Goal: Information Seeking & Learning: Find specific fact

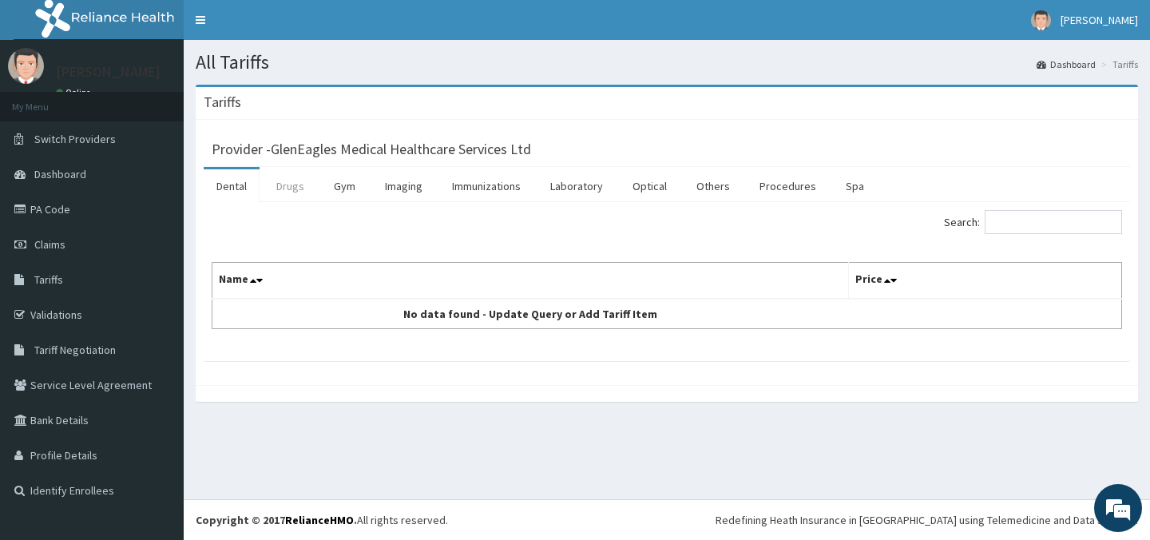
click at [293, 185] on link "Drugs" at bounding box center [291, 186] width 54 height 34
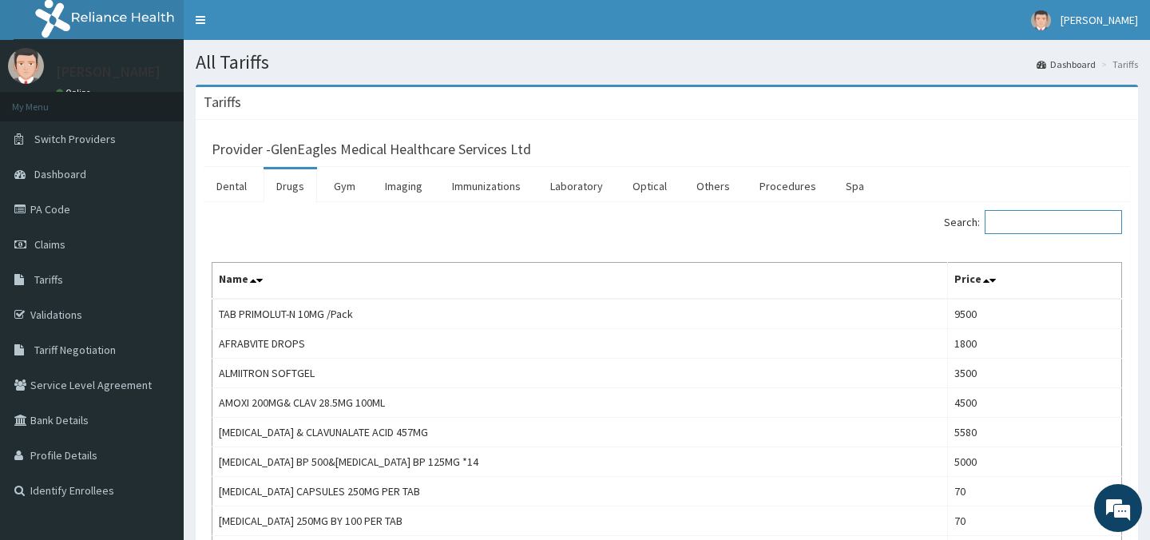
click at [1054, 225] on input "Search:" at bounding box center [1053, 222] width 137 height 24
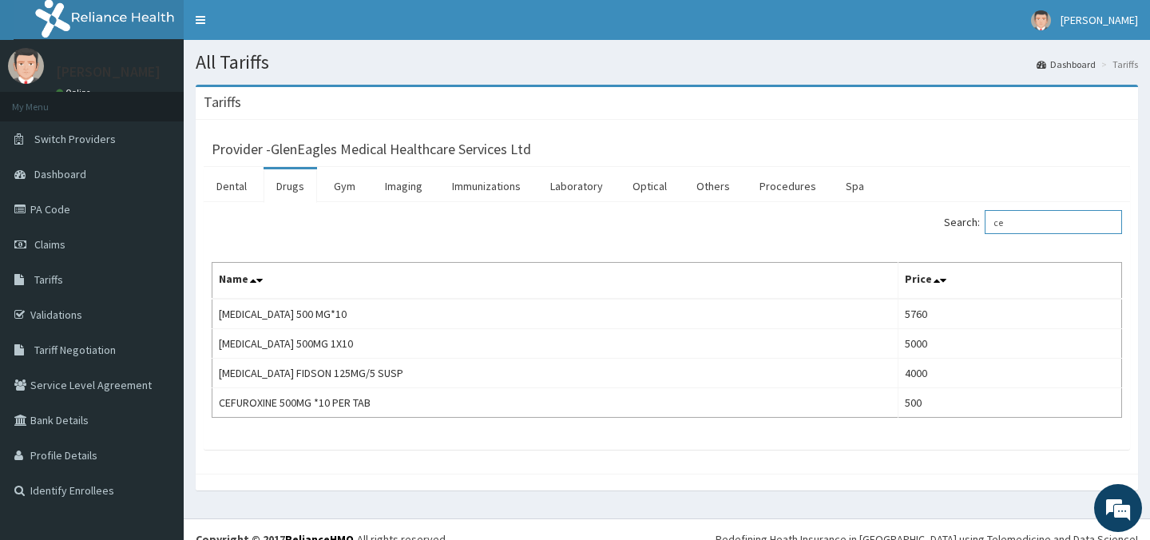
type input "c"
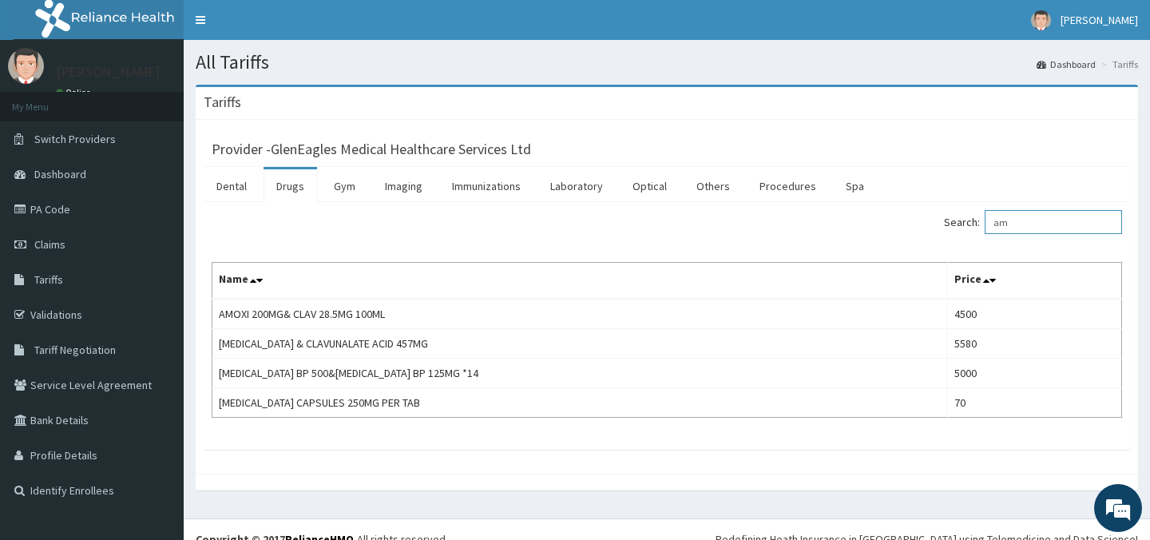
type input "a"
type input "c"
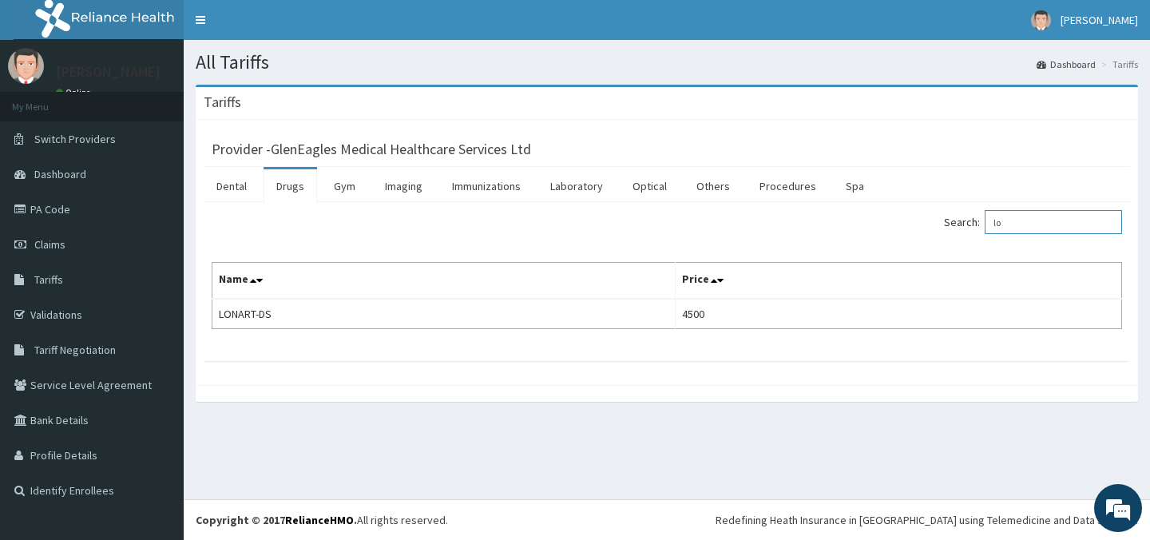
type input "l"
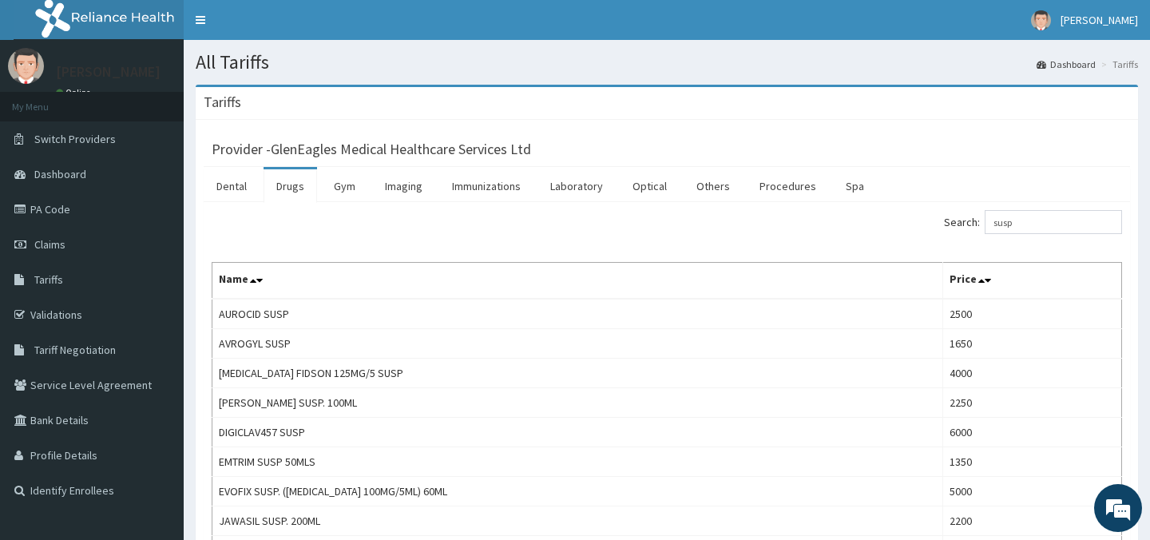
click at [591, 238] on div "Search: susp" at bounding box center [667, 224] width 935 height 28
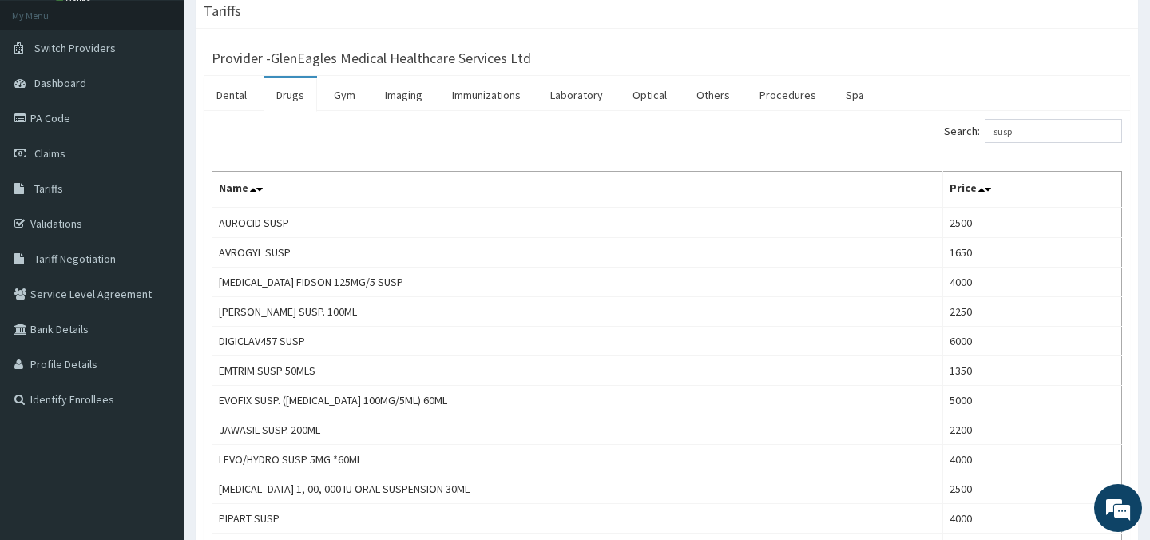
scroll to position [59, 0]
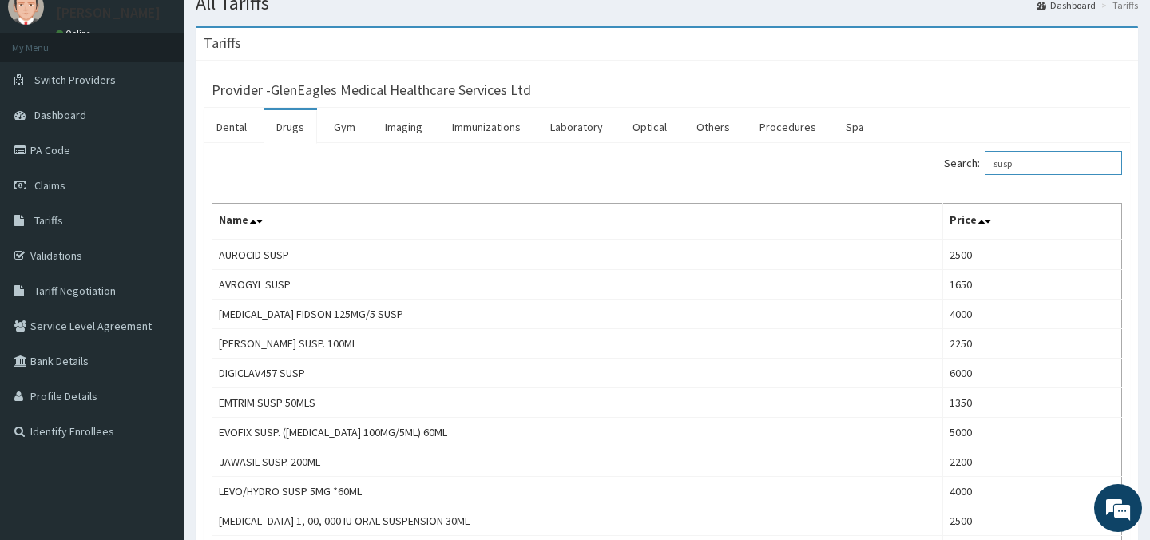
click at [1054, 163] on input "susp" at bounding box center [1053, 163] width 137 height 24
type input "s"
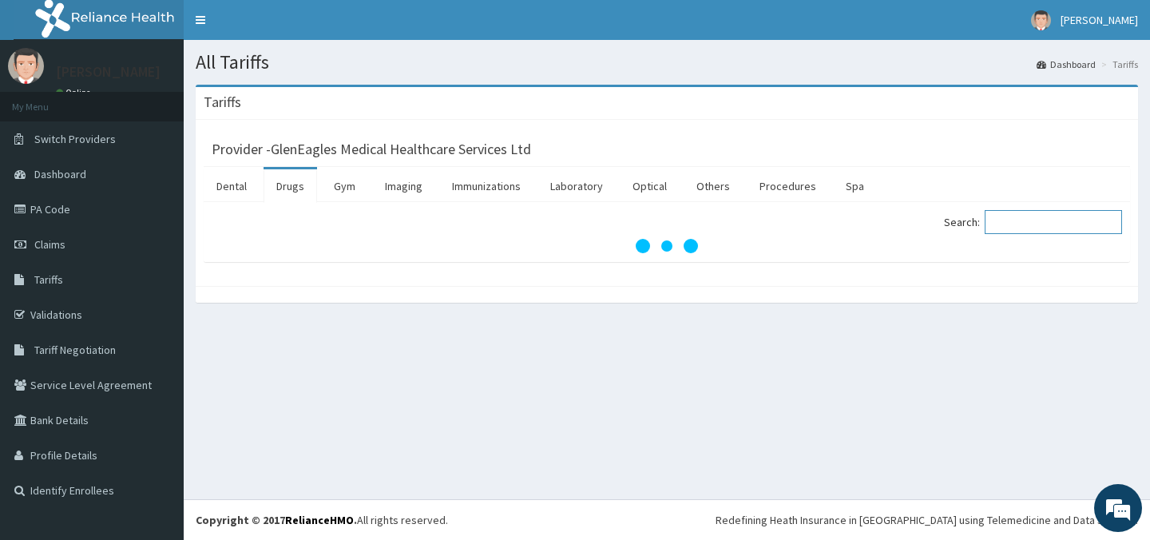
scroll to position [0, 0]
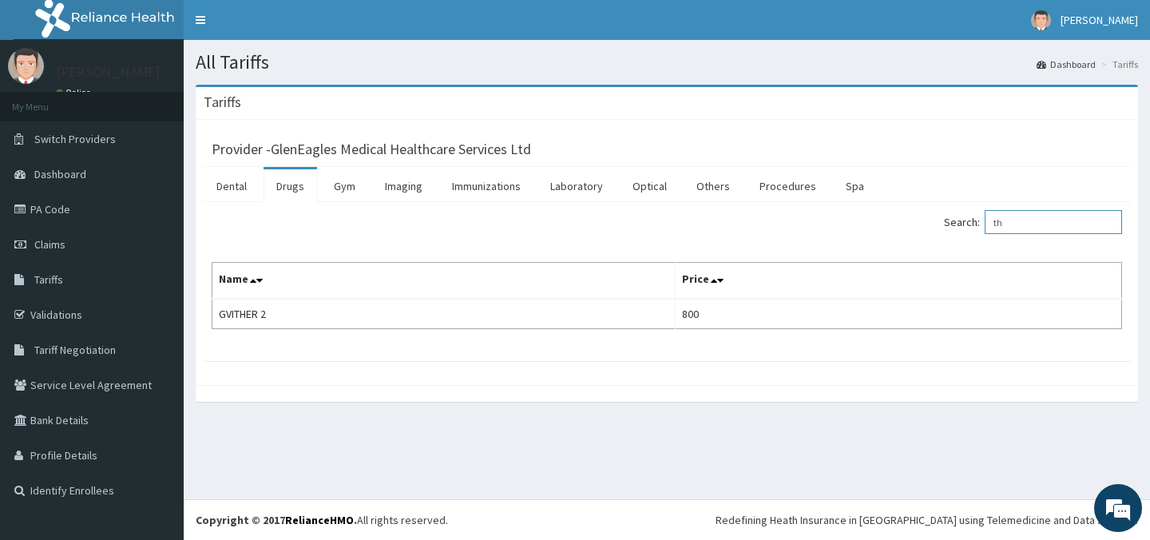
type input "t"
type input "c"
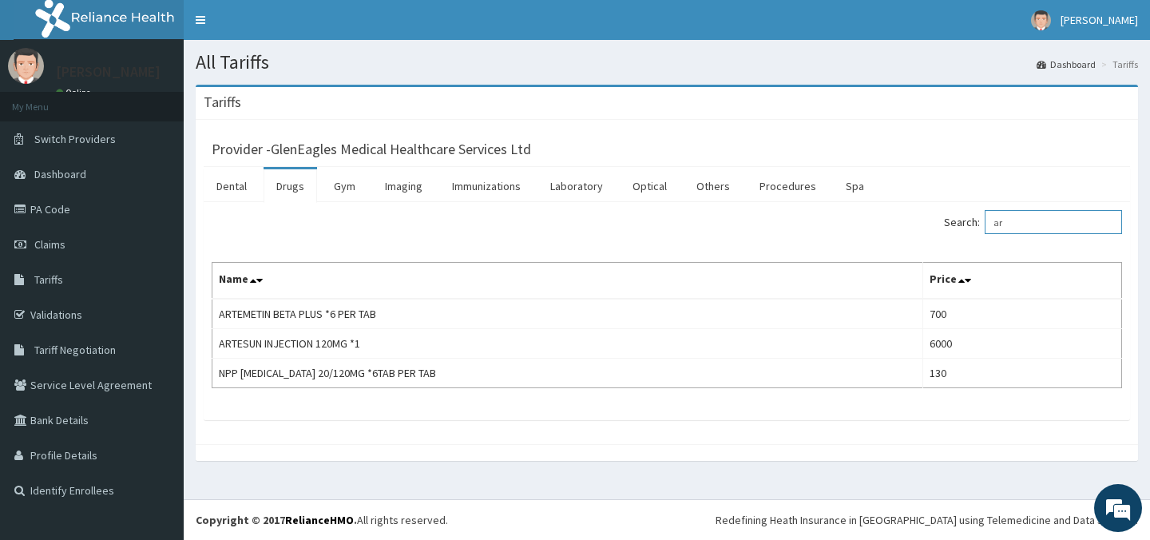
type input "a"
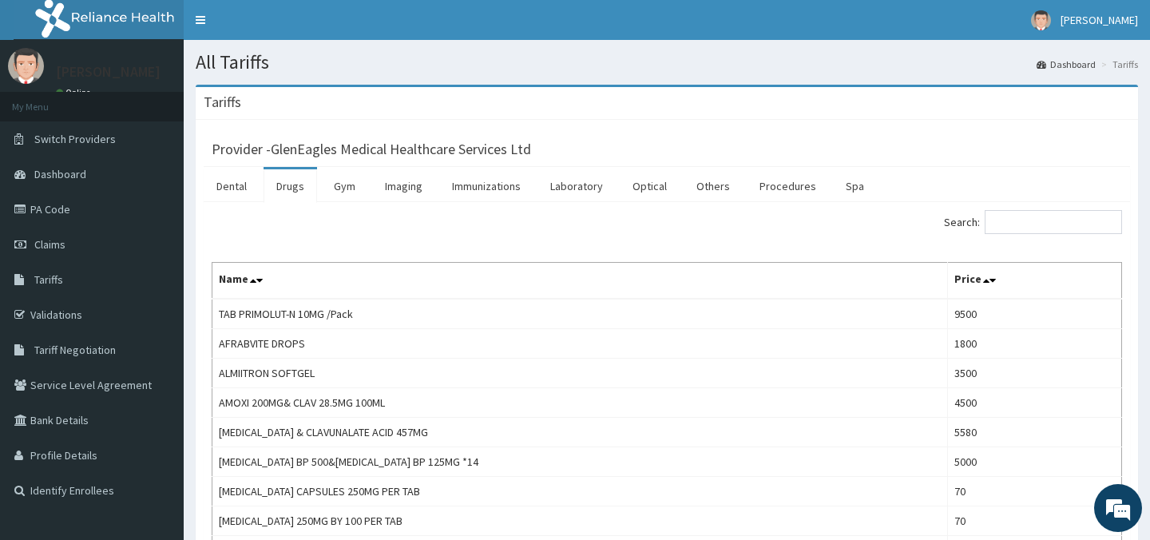
click at [505, 235] on div "Search:" at bounding box center [667, 224] width 935 height 28
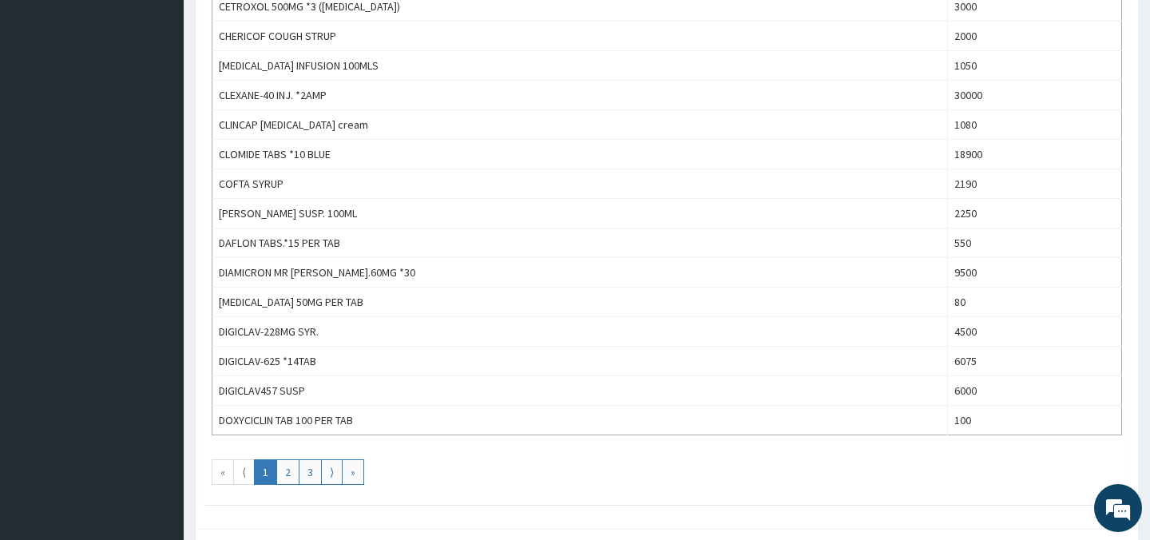
scroll to position [1310, 0]
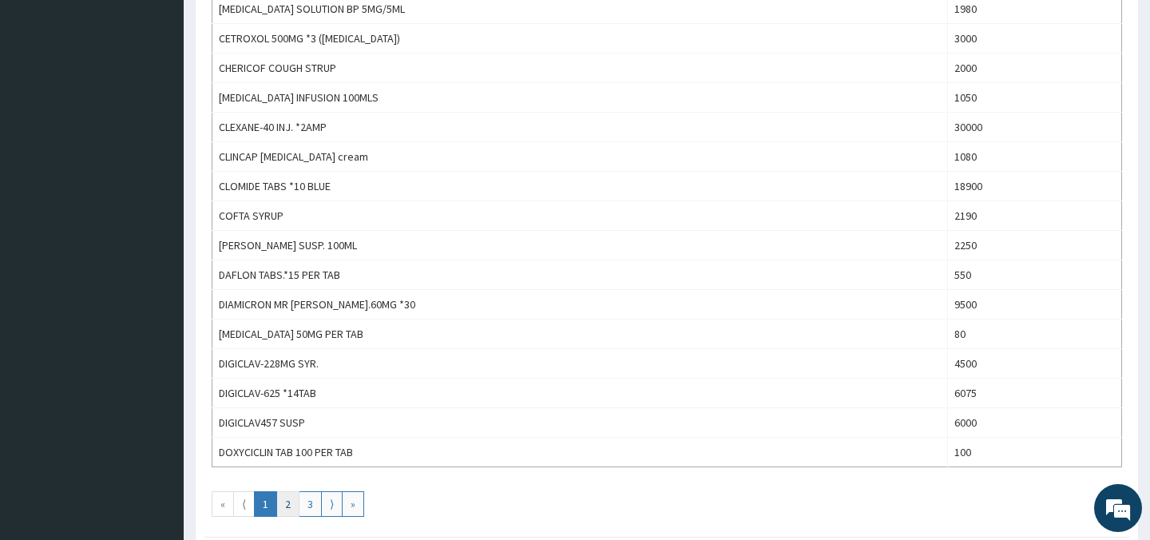
click at [285, 502] on link "2" at bounding box center [287, 504] width 23 height 26
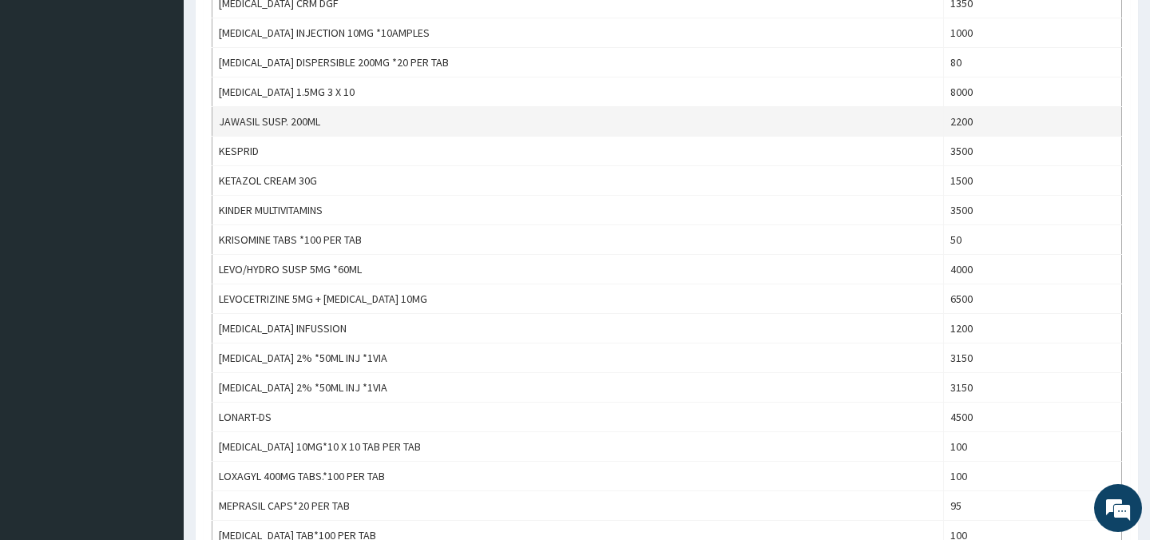
scroll to position [1023, 0]
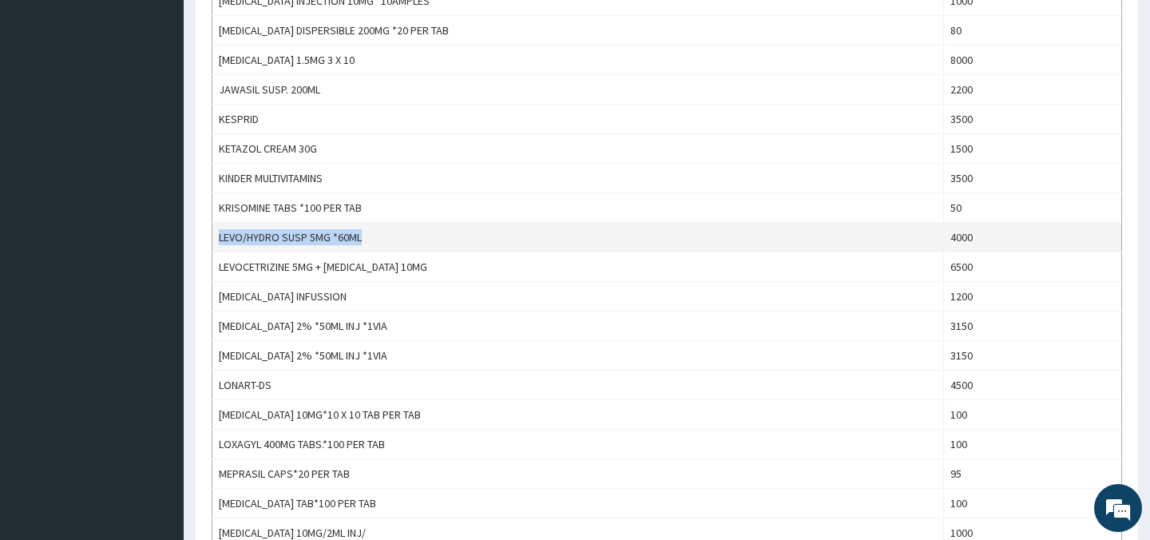
drag, startPoint x: 220, startPoint y: 237, endPoint x: 381, endPoint y: 240, distance: 160.6
click at [382, 240] on td "LEVO/HYDRO SUSP 5MG *60ML" at bounding box center [578, 238] width 732 height 30
copy td "LEVO/HYDRO SUSP 5MG *60ML"
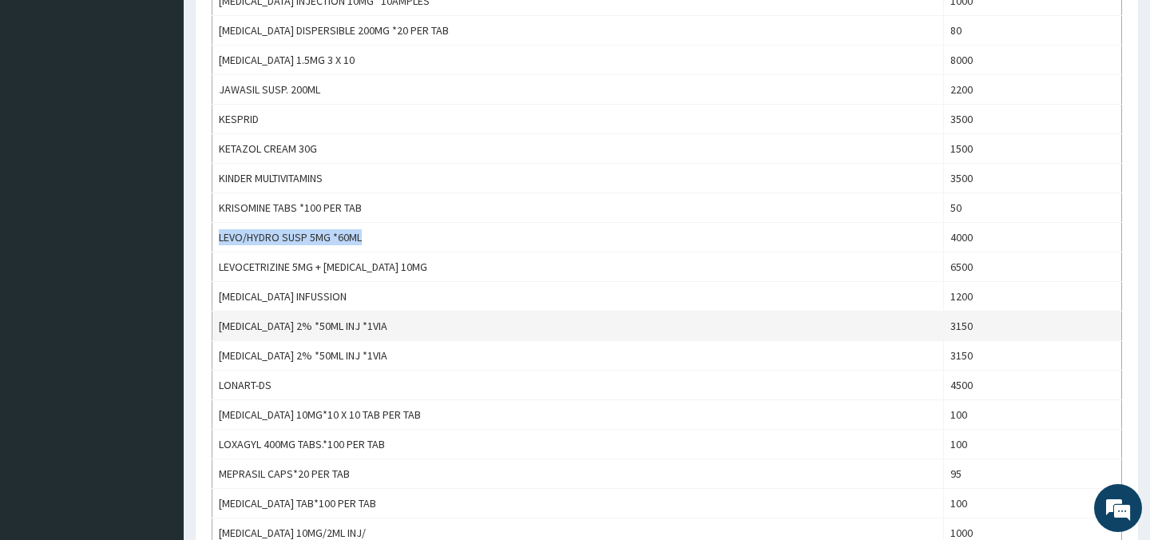
click at [471, 323] on td "LIDOCAINE 2% *50ML INJ *1VIA" at bounding box center [578, 327] width 732 height 30
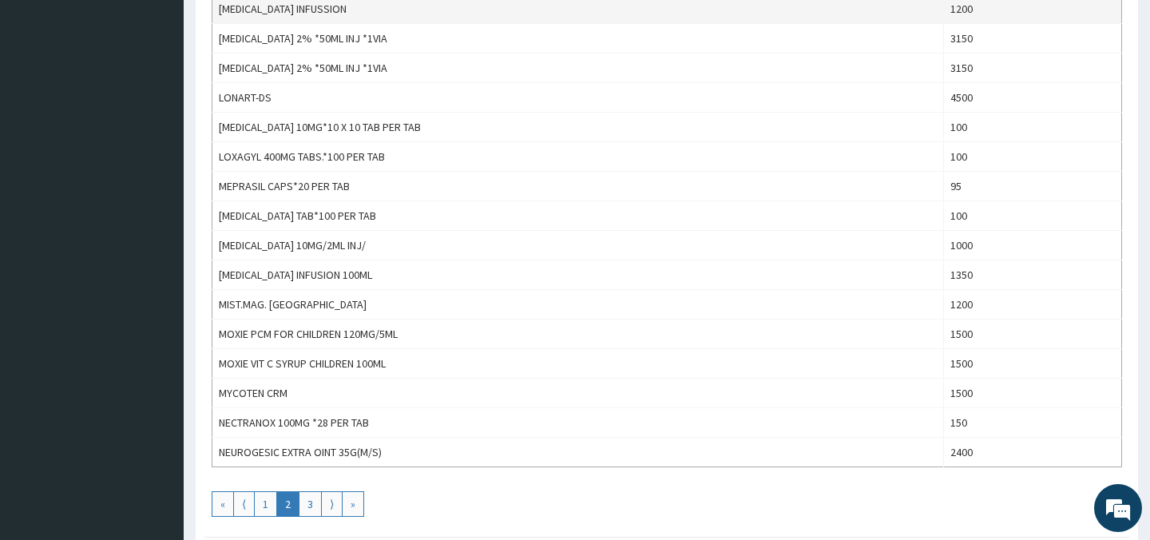
scroll to position [1342, 0]
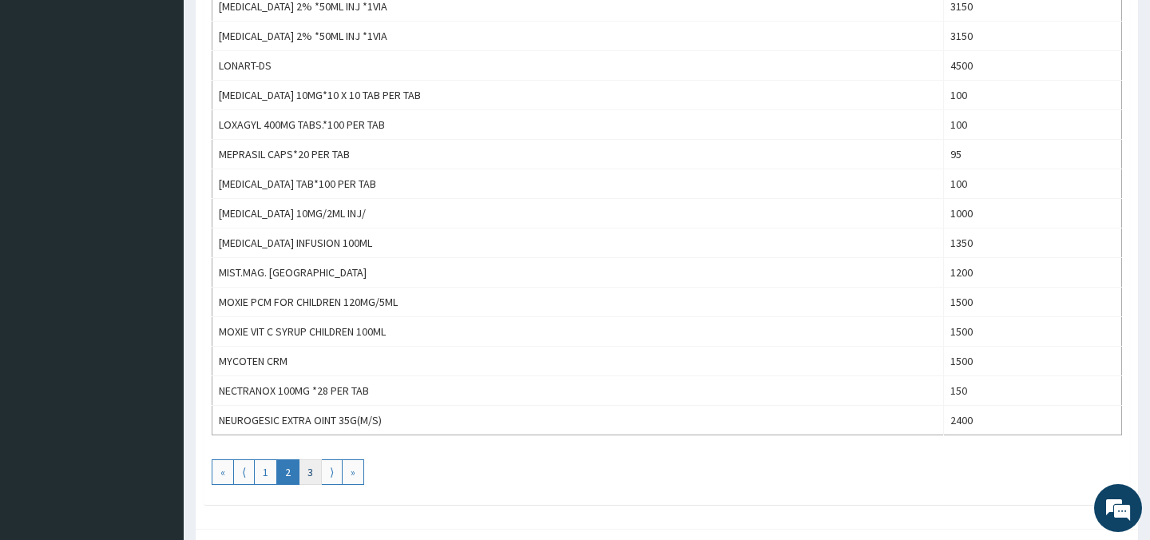
click at [311, 476] on link "3" at bounding box center [310, 472] width 23 height 26
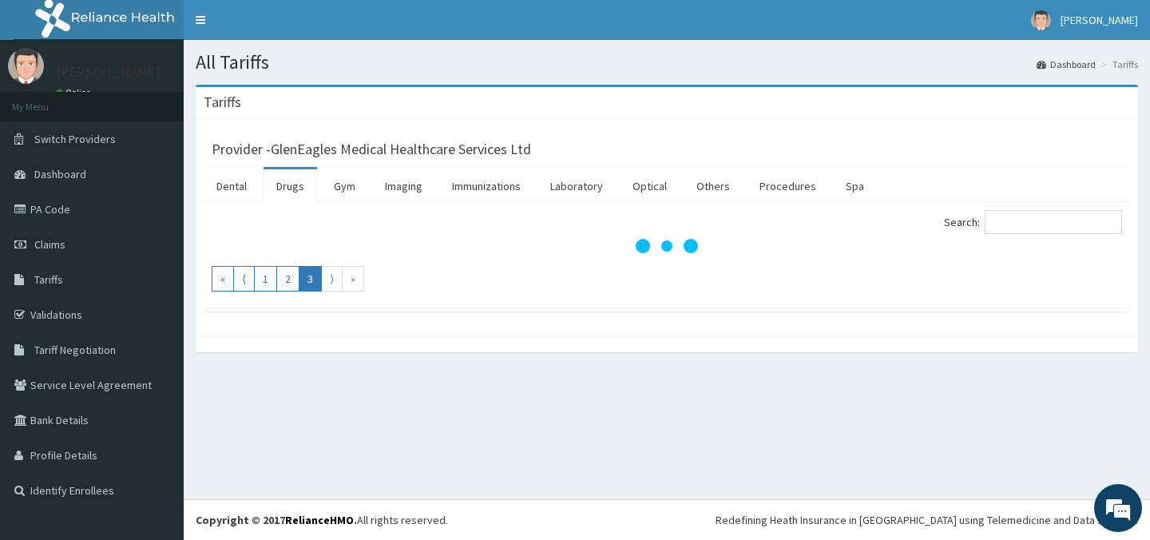
scroll to position [0, 0]
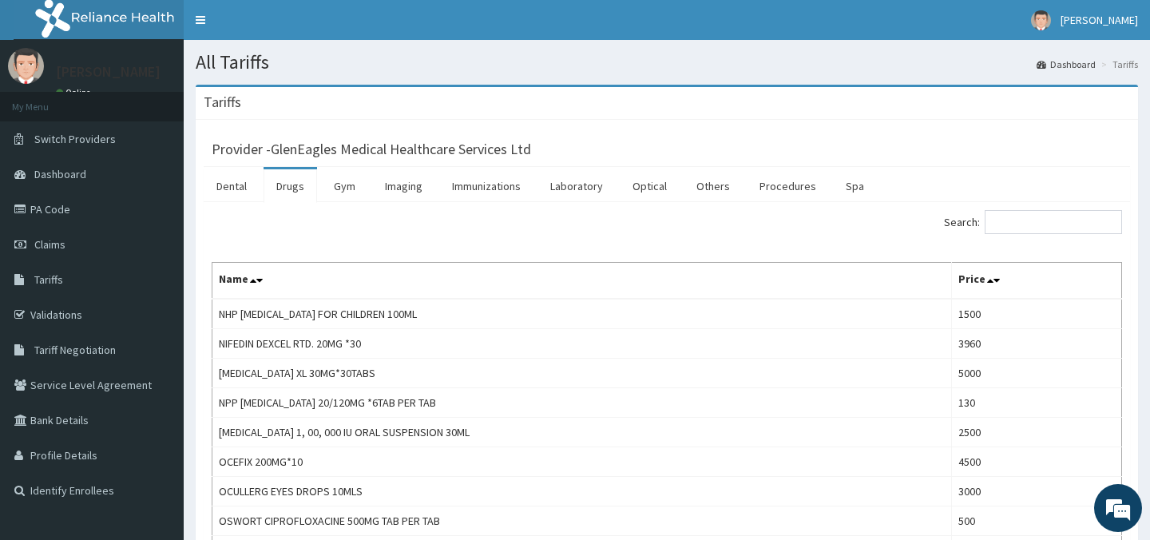
click at [556, 228] on div "Search:" at bounding box center [667, 224] width 935 height 28
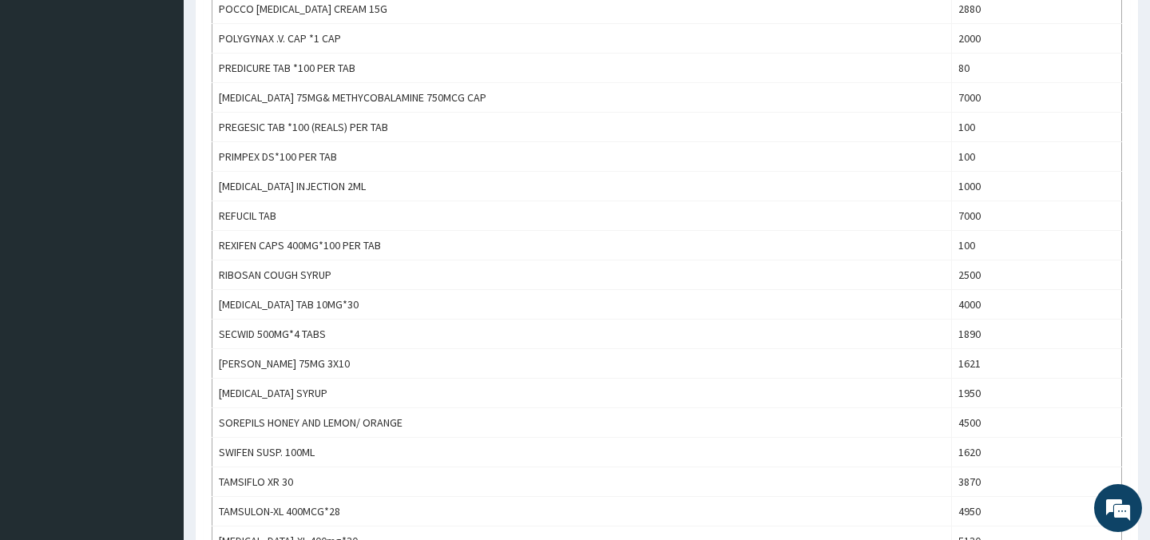
scroll to position [895, 0]
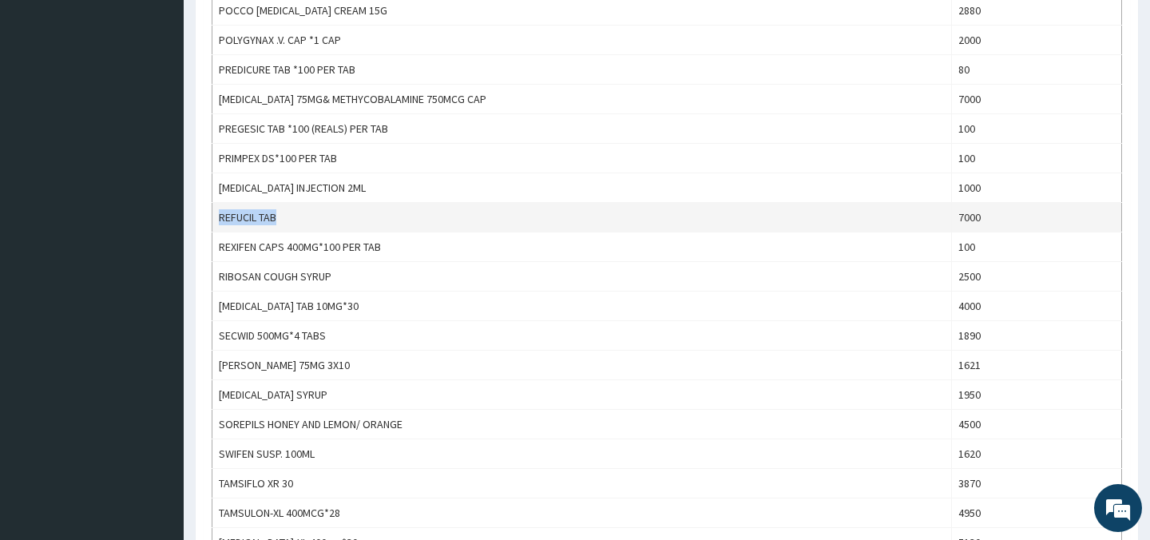
drag, startPoint x: 218, startPoint y: 217, endPoint x: 311, endPoint y: 228, distance: 93.2
click at [311, 228] on td "REFUCIL TAB" at bounding box center [582, 218] width 740 height 30
copy td "REFUCIL TAB"
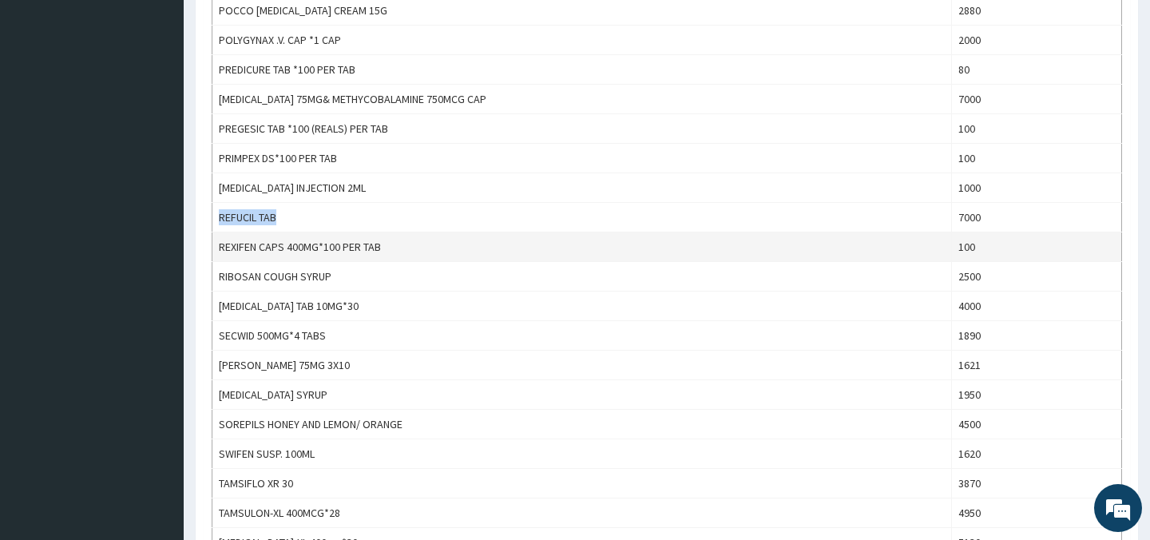
click at [457, 242] on td "REXIFEN CAPS 400MG*100 PER TAB" at bounding box center [582, 247] width 740 height 30
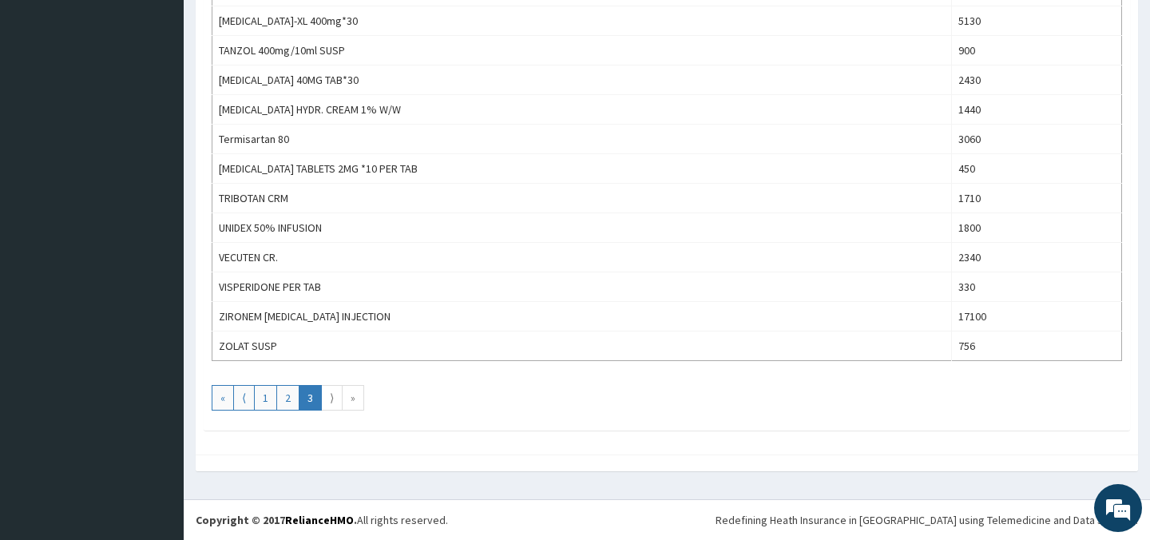
scroll to position [1416, 0]
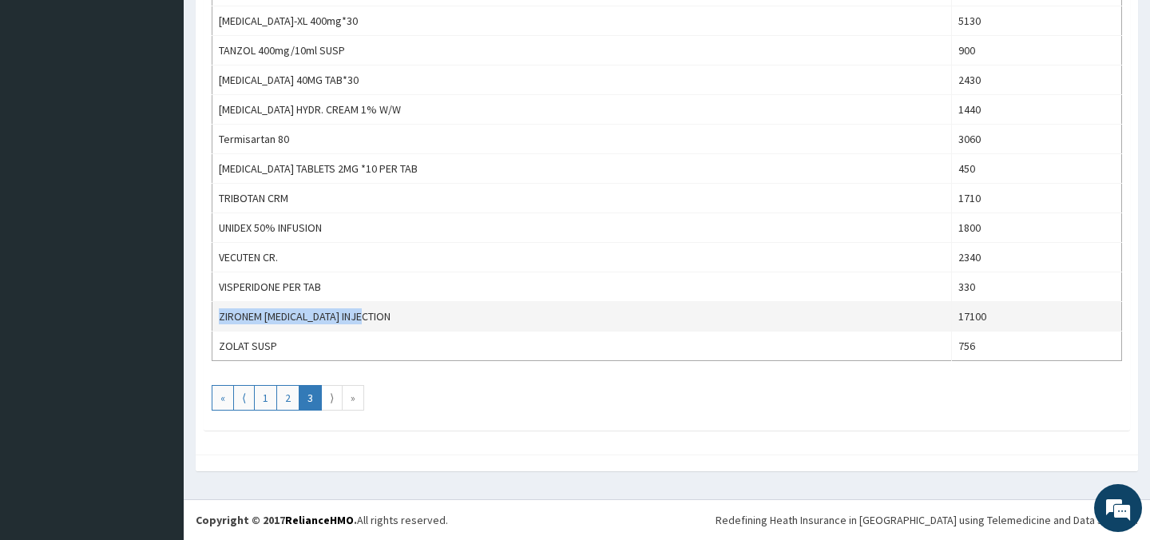
drag, startPoint x: 220, startPoint y: 317, endPoint x: 403, endPoint y: 318, distance: 182.1
click at [403, 318] on td "ZIRONEM MEROPENEM INJECTION" at bounding box center [582, 317] width 740 height 30
copy td "ZIRONEM MEROPENEM INJECTION"
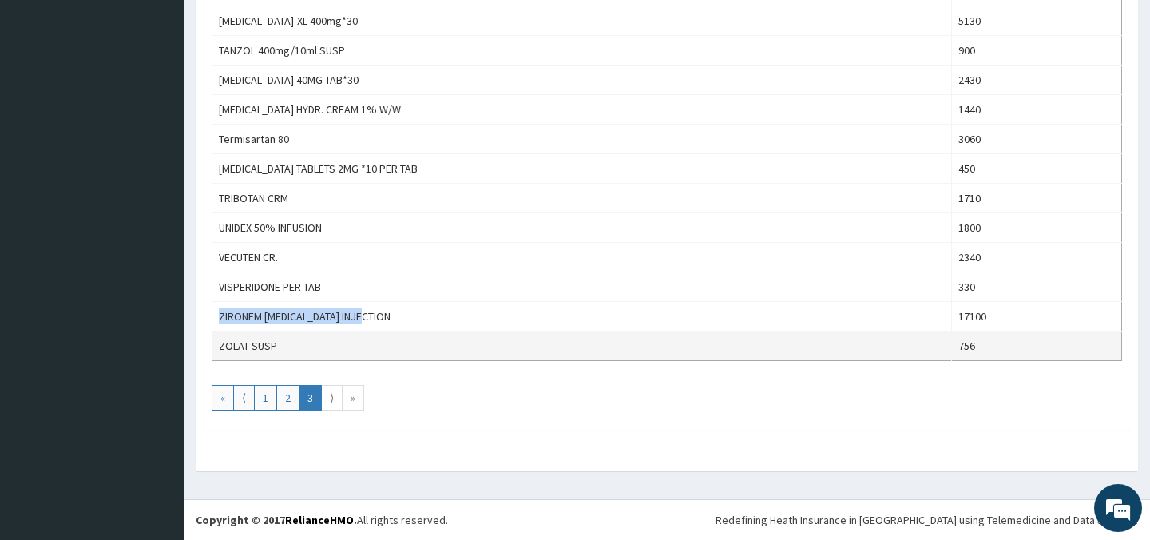
click at [417, 356] on td "ZOLAT SUSP" at bounding box center [582, 347] width 740 height 30
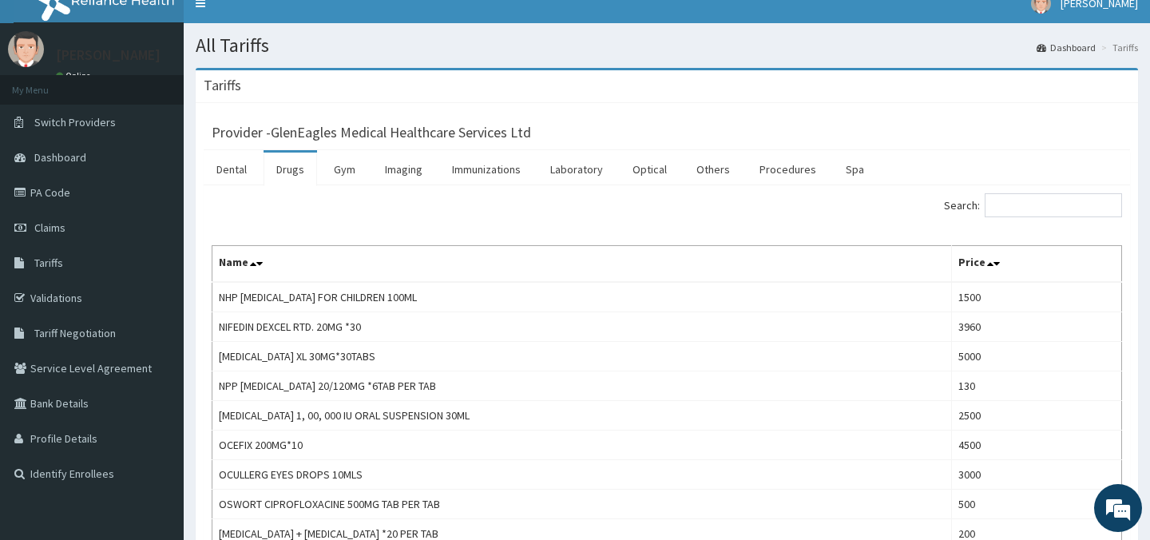
scroll to position [0, 0]
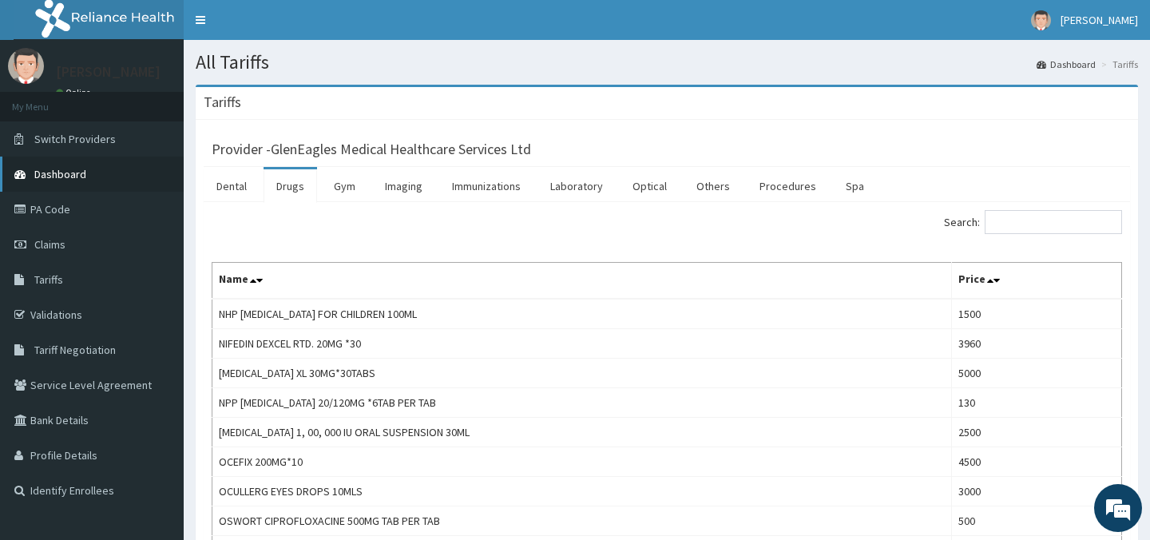
click at [56, 178] on span "Dashboard" at bounding box center [60, 174] width 52 height 14
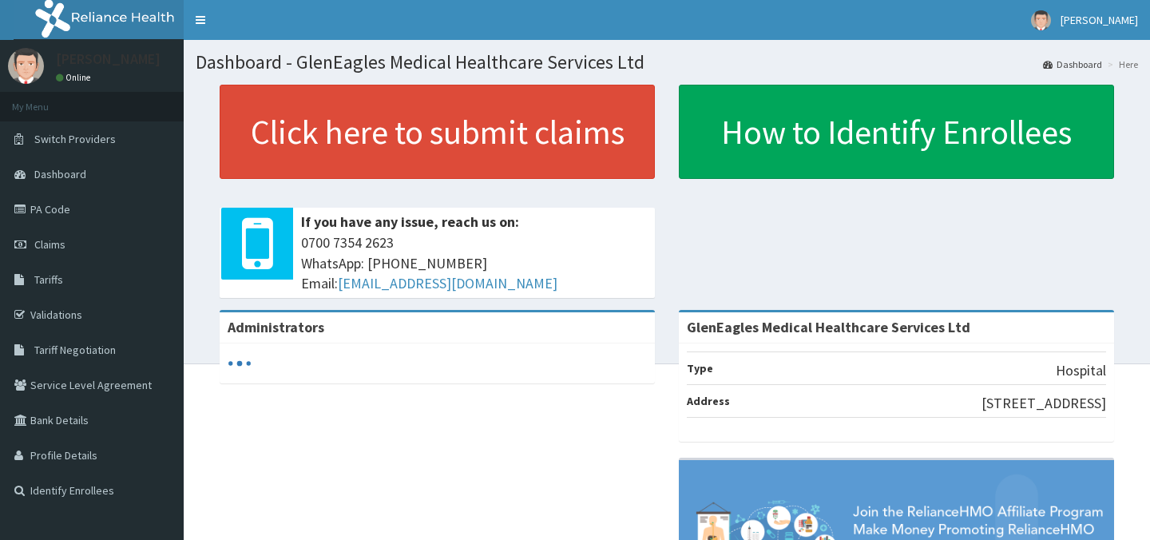
click at [46, 209] on link "PA Code" at bounding box center [92, 209] width 184 height 35
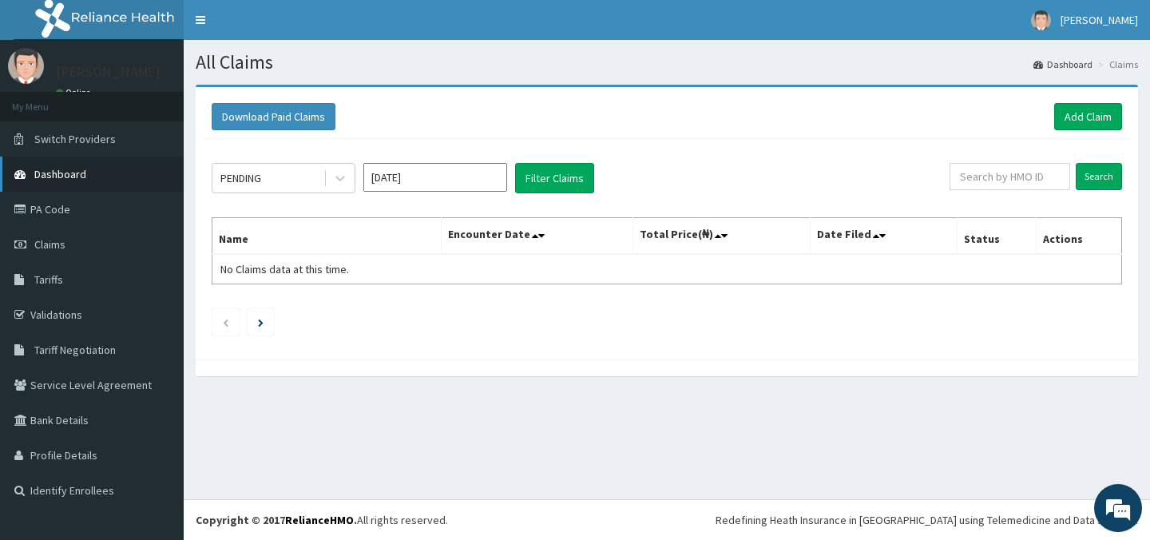
click at [49, 175] on span "Dashboard" at bounding box center [60, 174] width 52 height 14
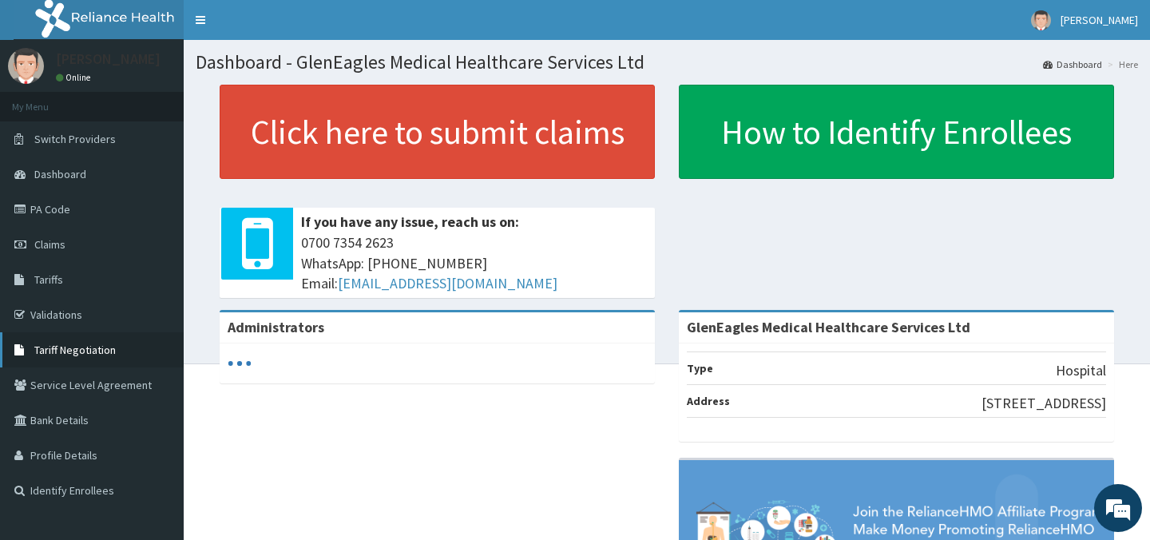
click at [73, 348] on span "Tariff Negotiation" at bounding box center [74, 350] width 81 height 14
click at [74, 389] on link "Service Level Agreement" at bounding box center [92, 384] width 184 height 35
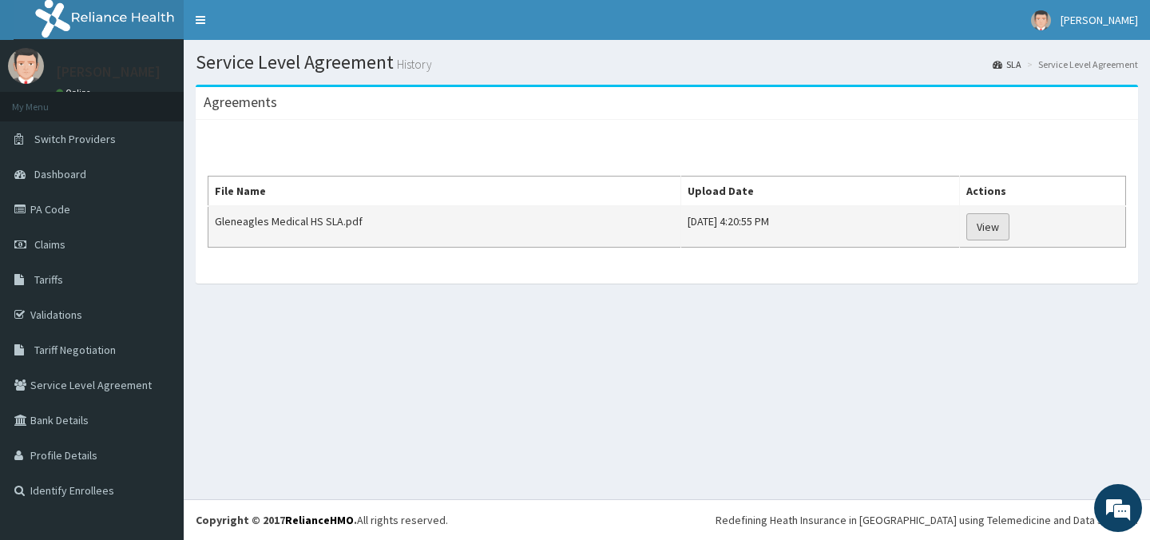
click at [1000, 227] on link "View" at bounding box center [988, 226] width 43 height 27
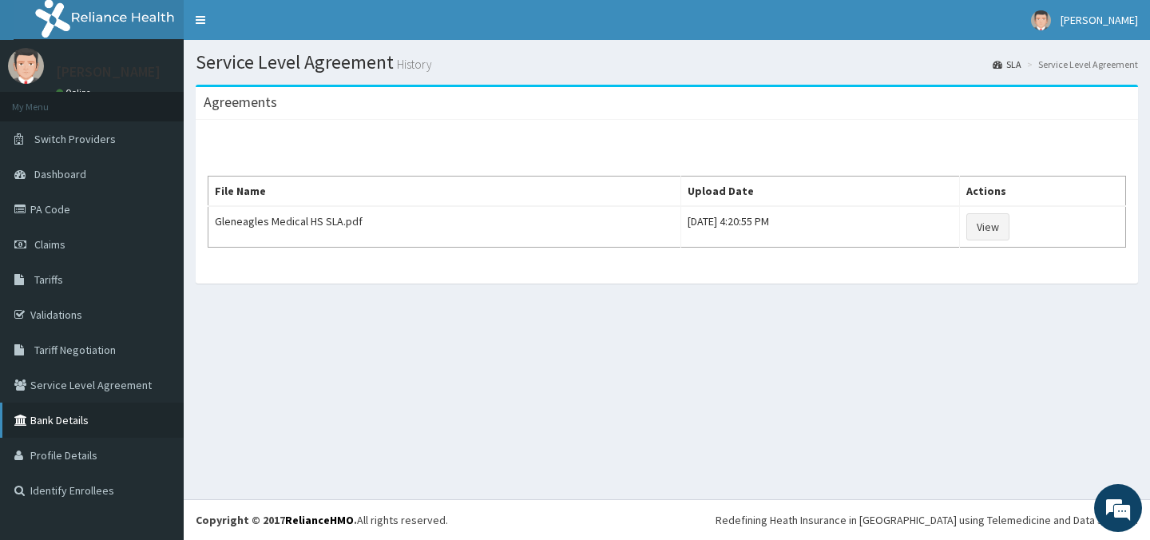
click at [48, 419] on link "Bank Details" at bounding box center [92, 420] width 184 height 35
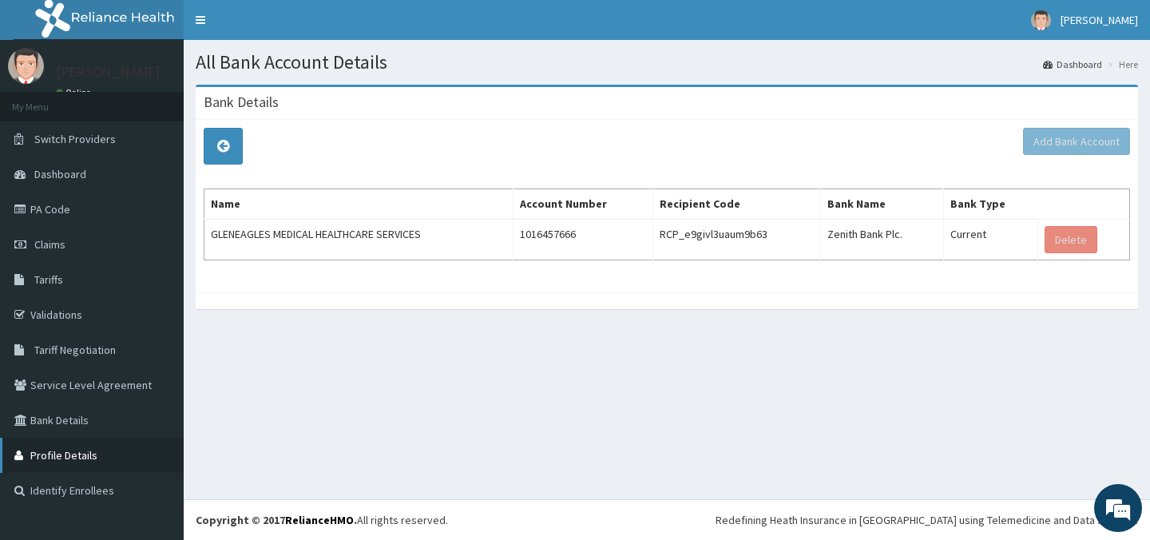
click at [64, 457] on link "Profile Details" at bounding box center [92, 455] width 184 height 35
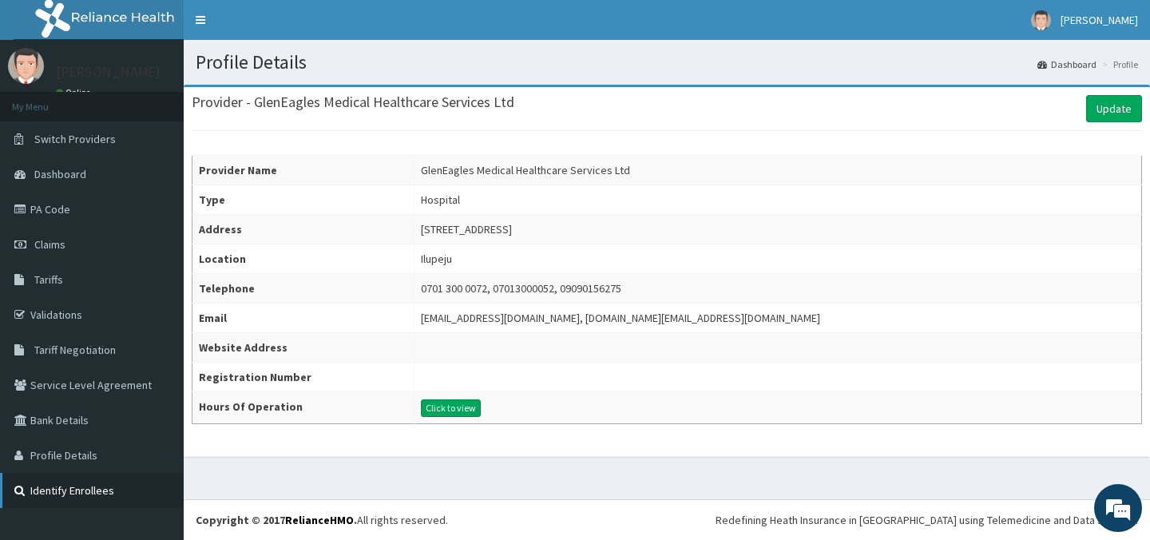
click at [62, 491] on link "Identify Enrollees" at bounding box center [92, 490] width 184 height 35
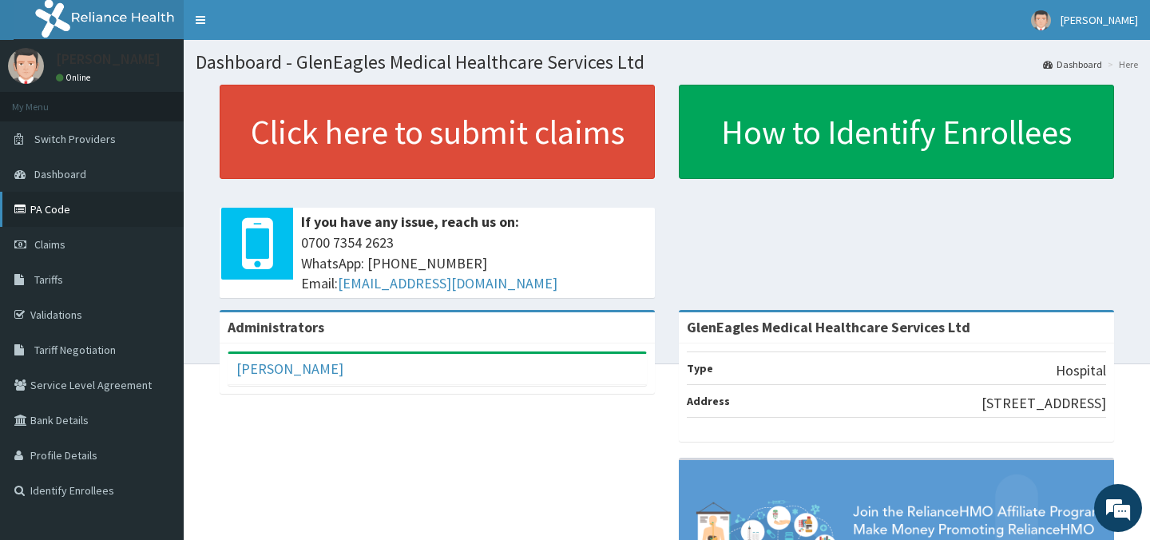
click at [55, 203] on link "PA Code" at bounding box center [92, 209] width 184 height 35
